Goal: Task Accomplishment & Management: Use online tool/utility

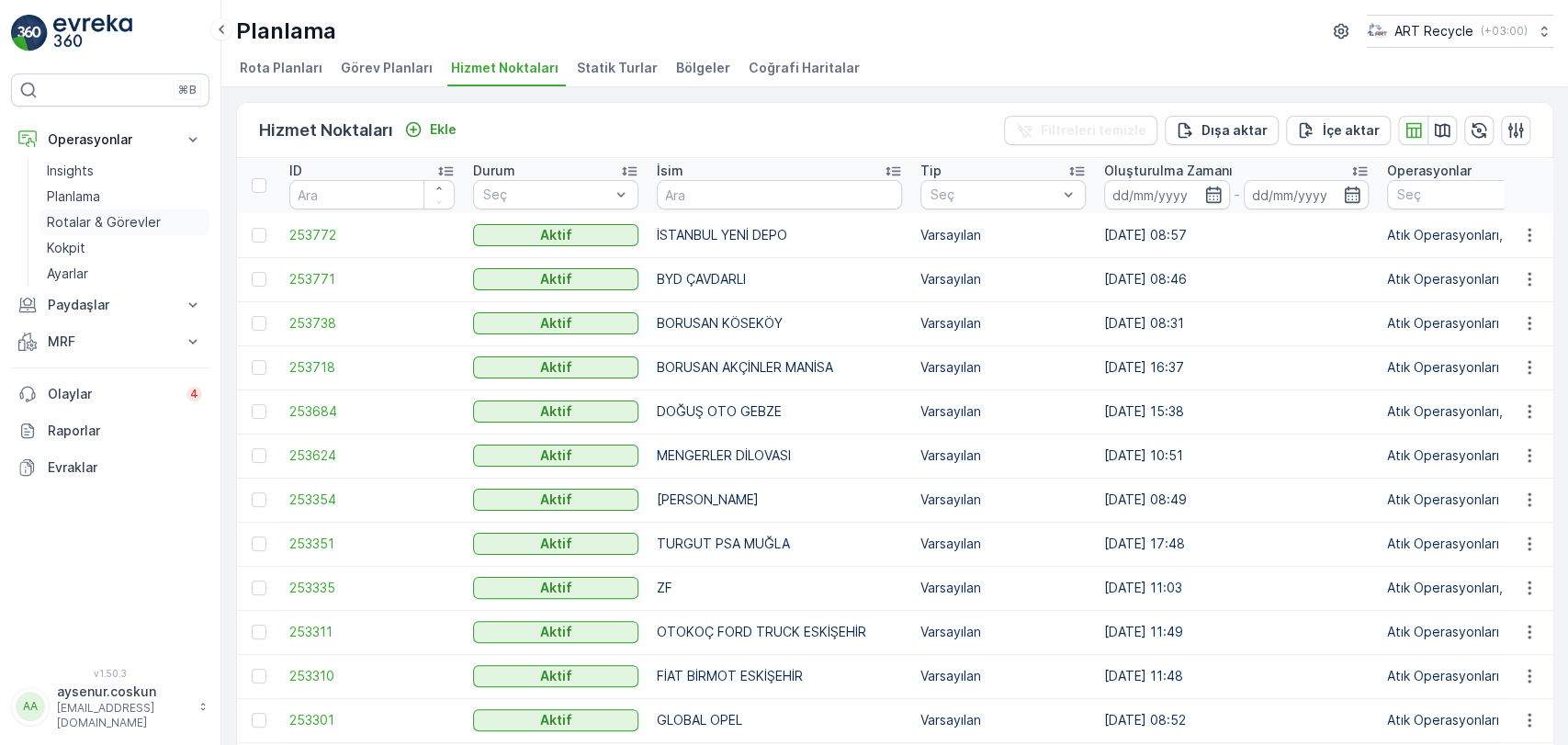
drag, startPoint x: 103, startPoint y: 225, endPoint x: 121, endPoint y: 214, distance: 21.1
click at [103, 225] on p "Rotalar & Görevler" at bounding box center [103, 222] width 114 height 18
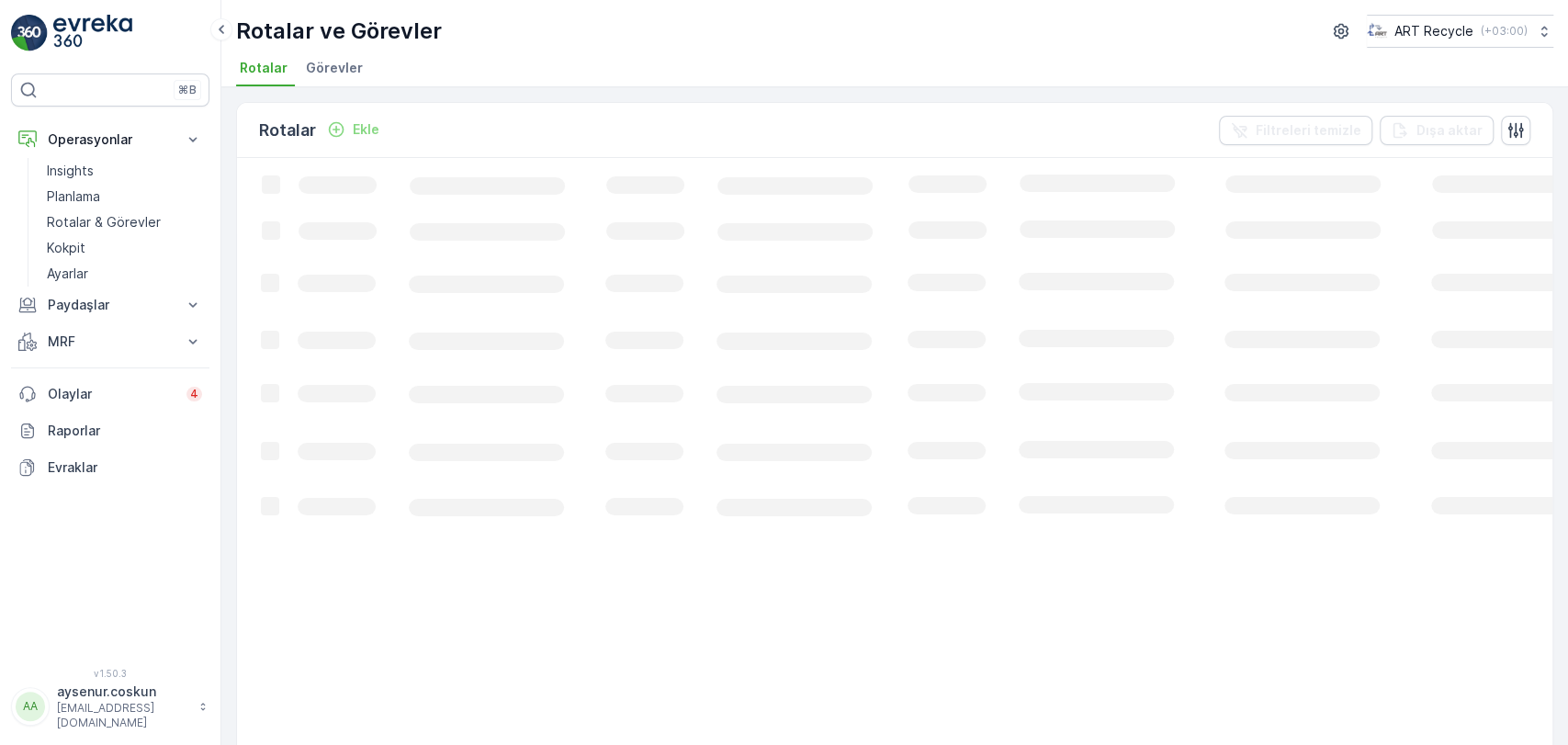
click at [326, 75] on span "Görevler" at bounding box center [334, 67] width 57 height 18
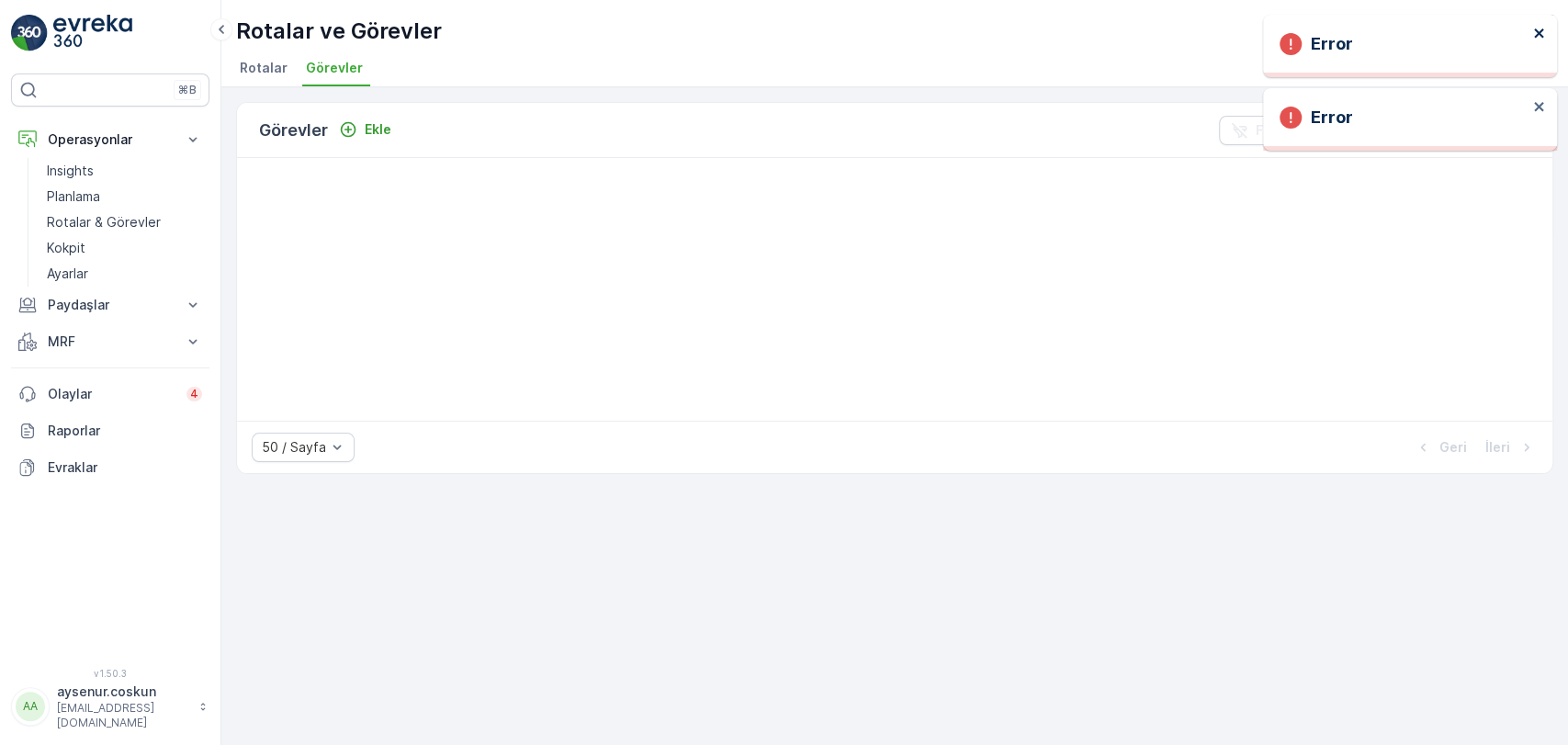
click at [1542, 38] on icon "close" at bounding box center [1540, 32] width 13 height 14
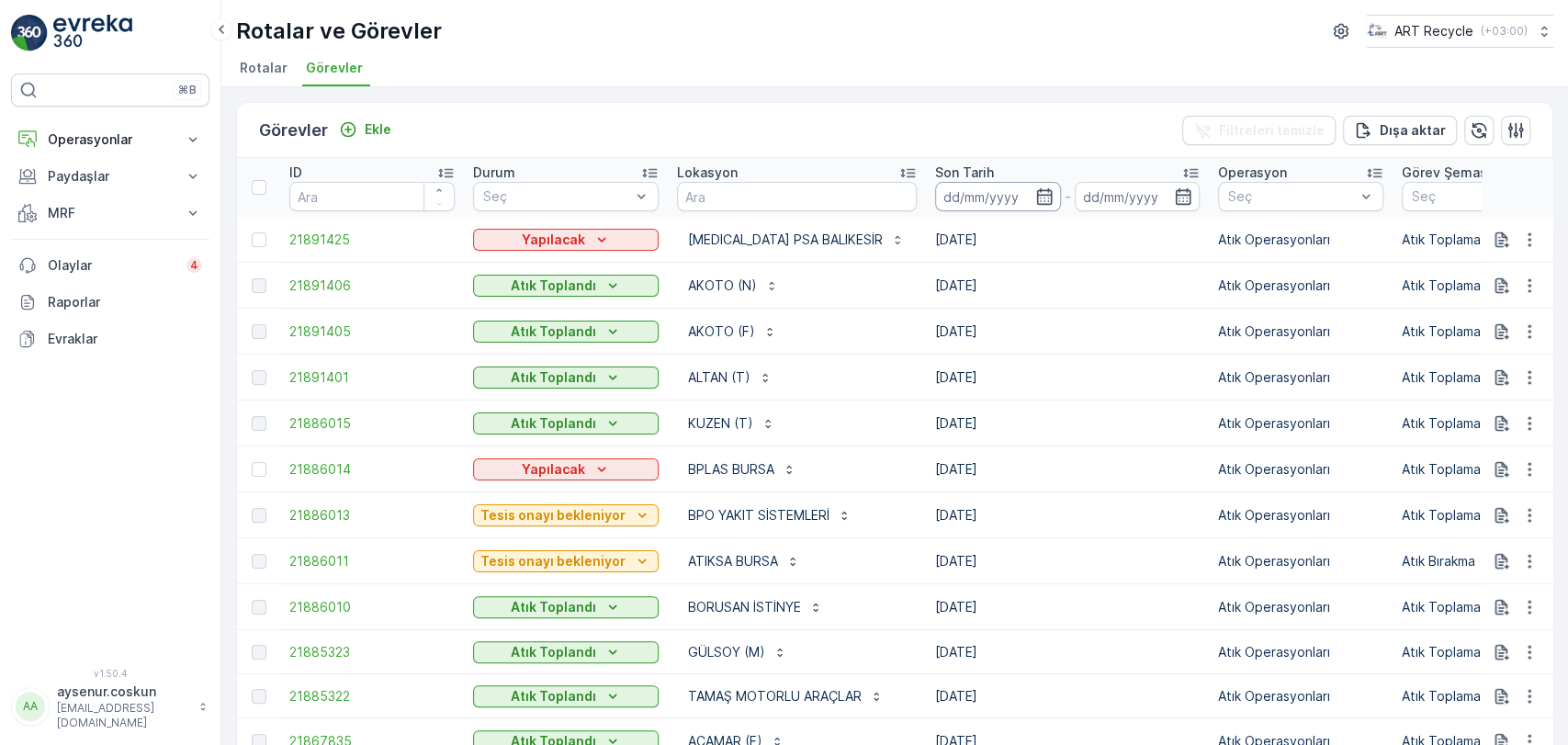
click at [952, 193] on input at bounding box center [998, 196] width 126 height 29
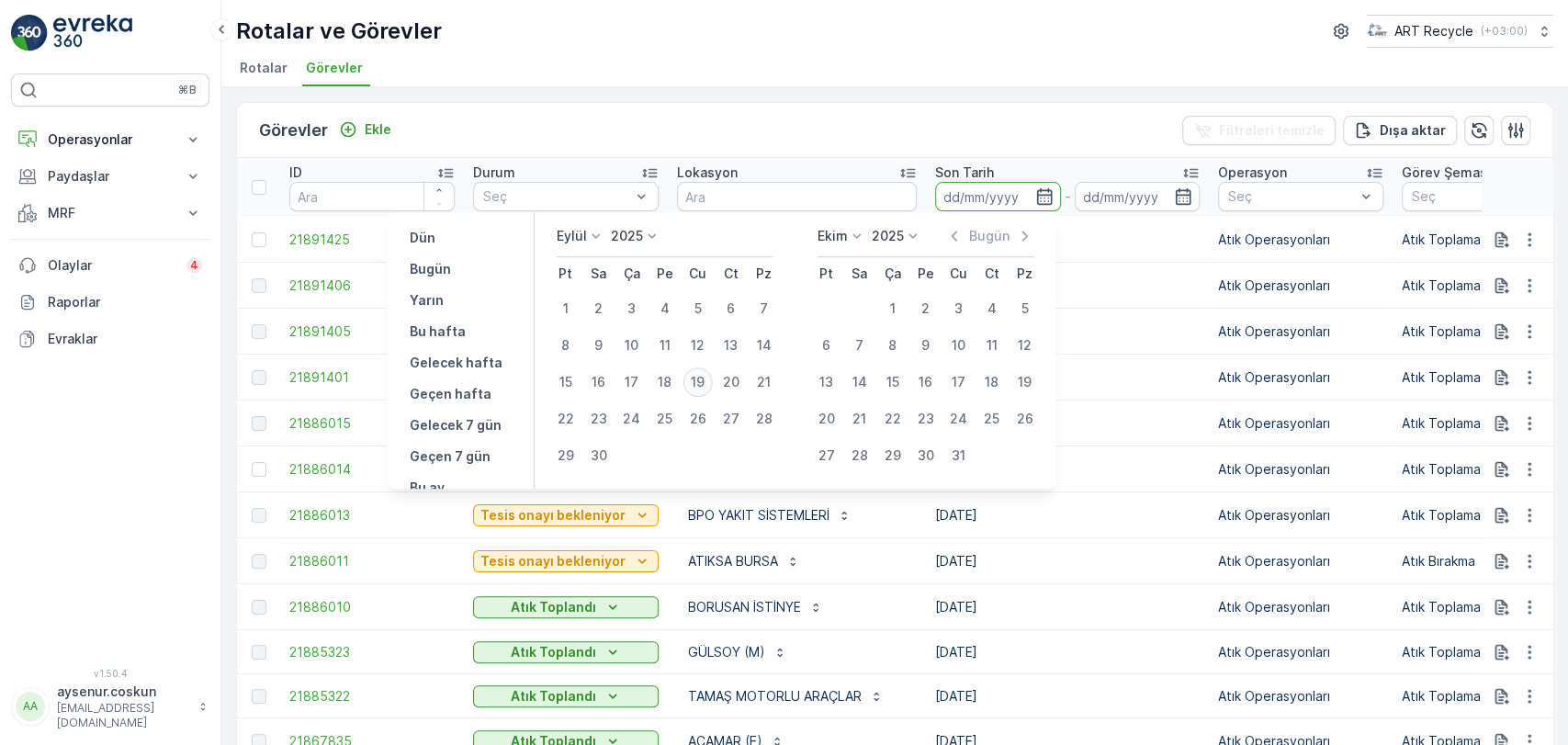
click at [697, 373] on div "19" at bounding box center [698, 382] width 29 height 29
type input "19.09.2025"
click at [697, 373] on div "19" at bounding box center [698, 382] width 29 height 29
type input "19.09.2025"
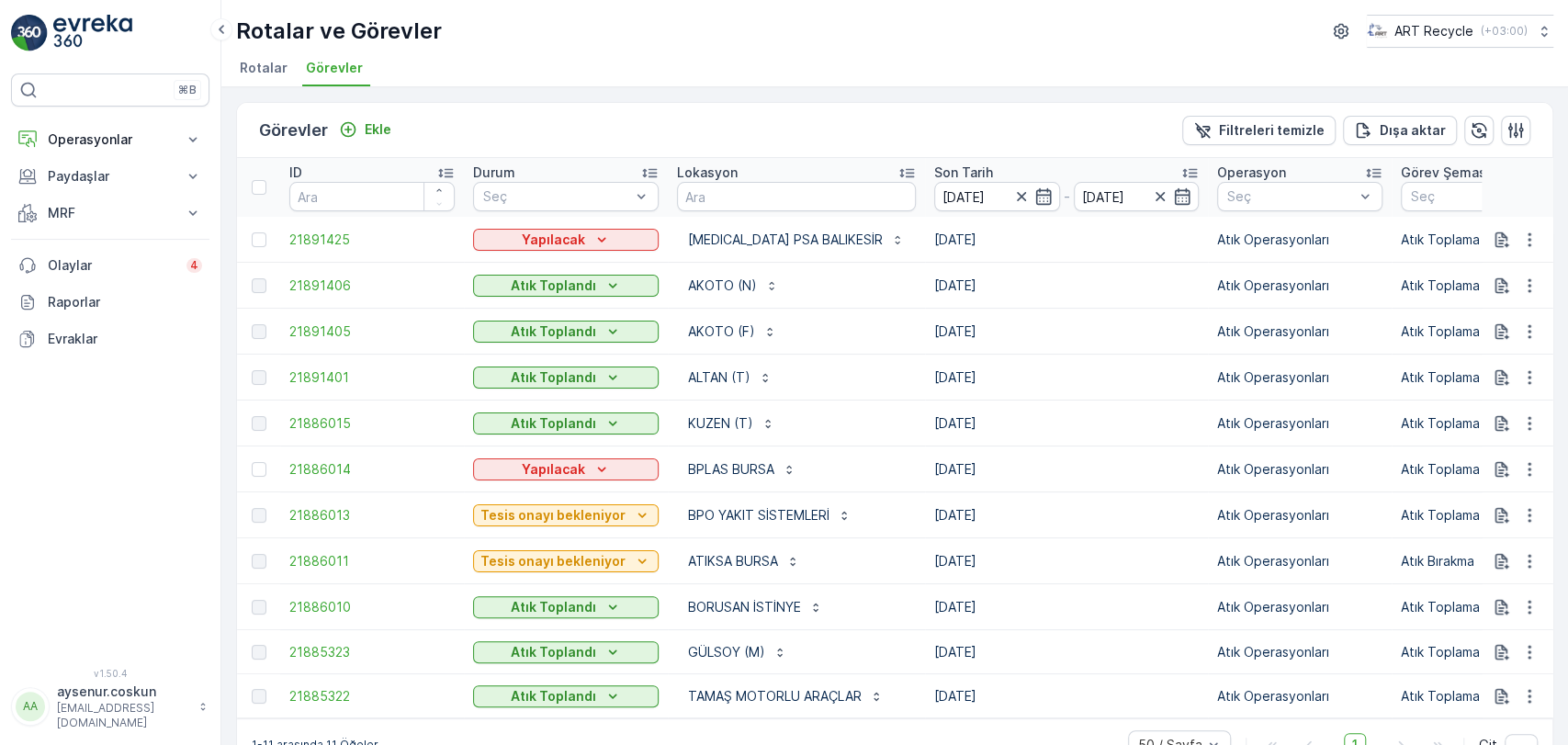
click at [50, 34] on link at bounding box center [110, 32] width 198 height 37
